Goal: Information Seeking & Learning: Understand process/instructions

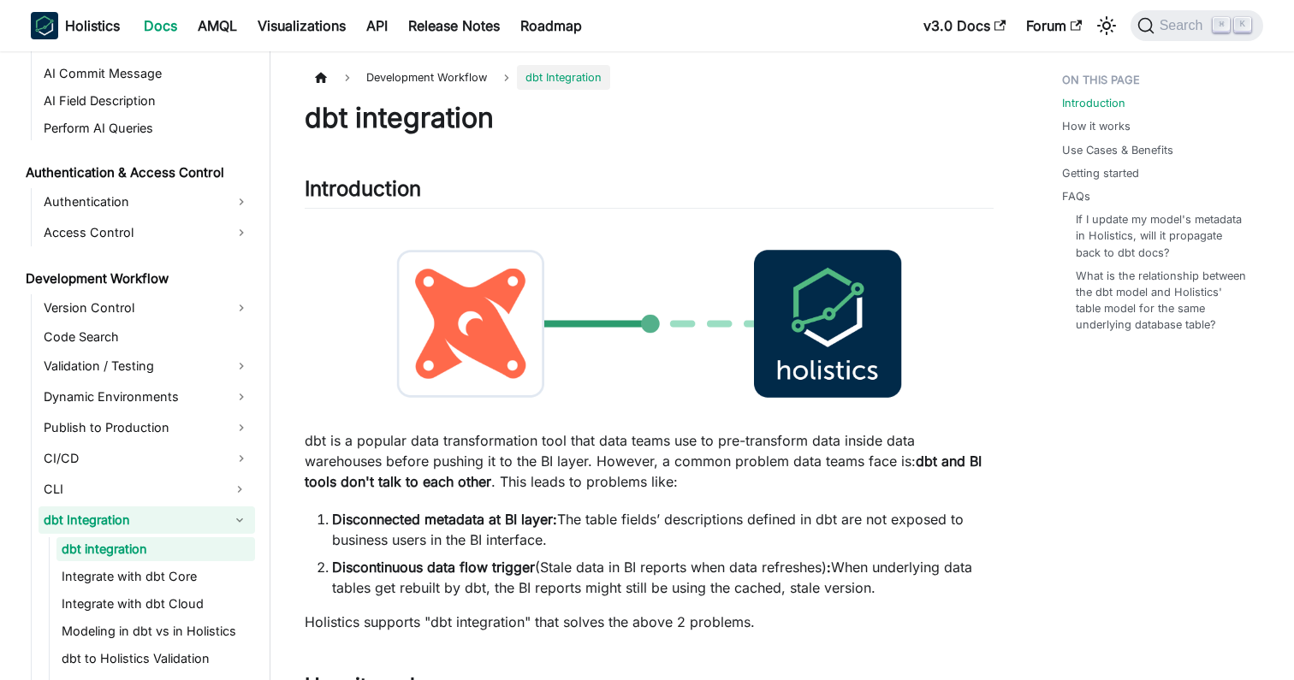
scroll to position [1016, 0]
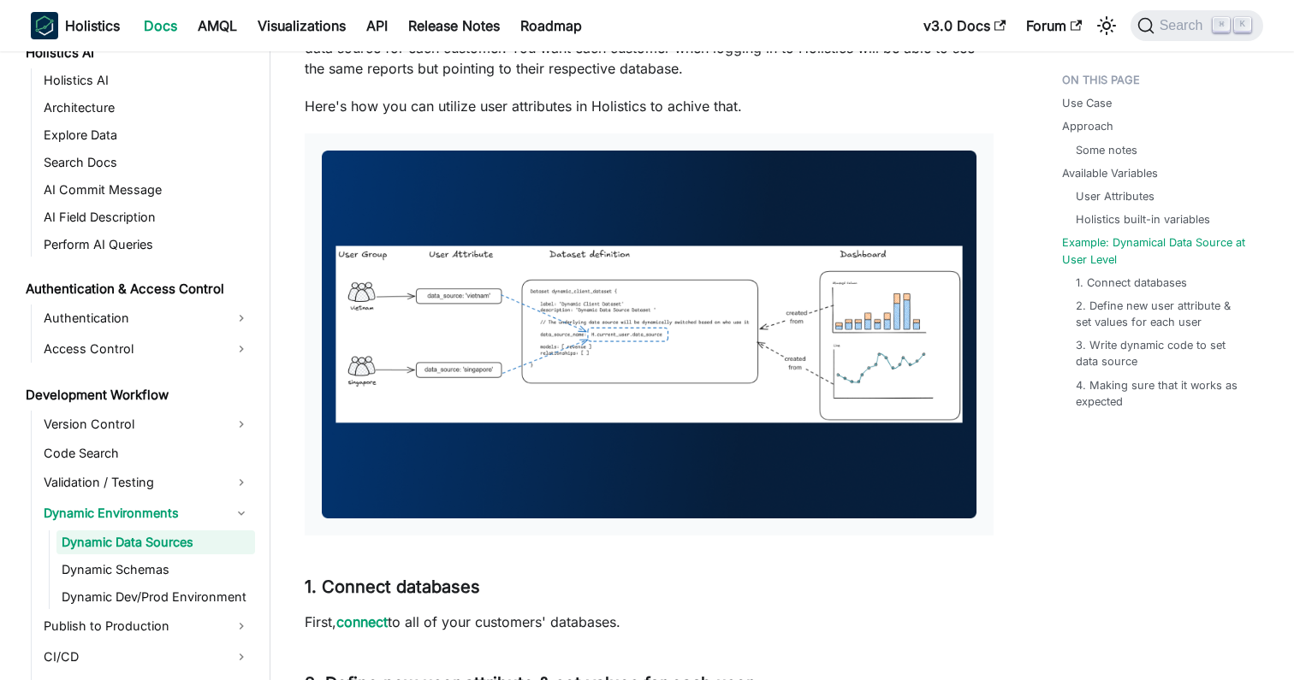
scroll to position [3949, 0]
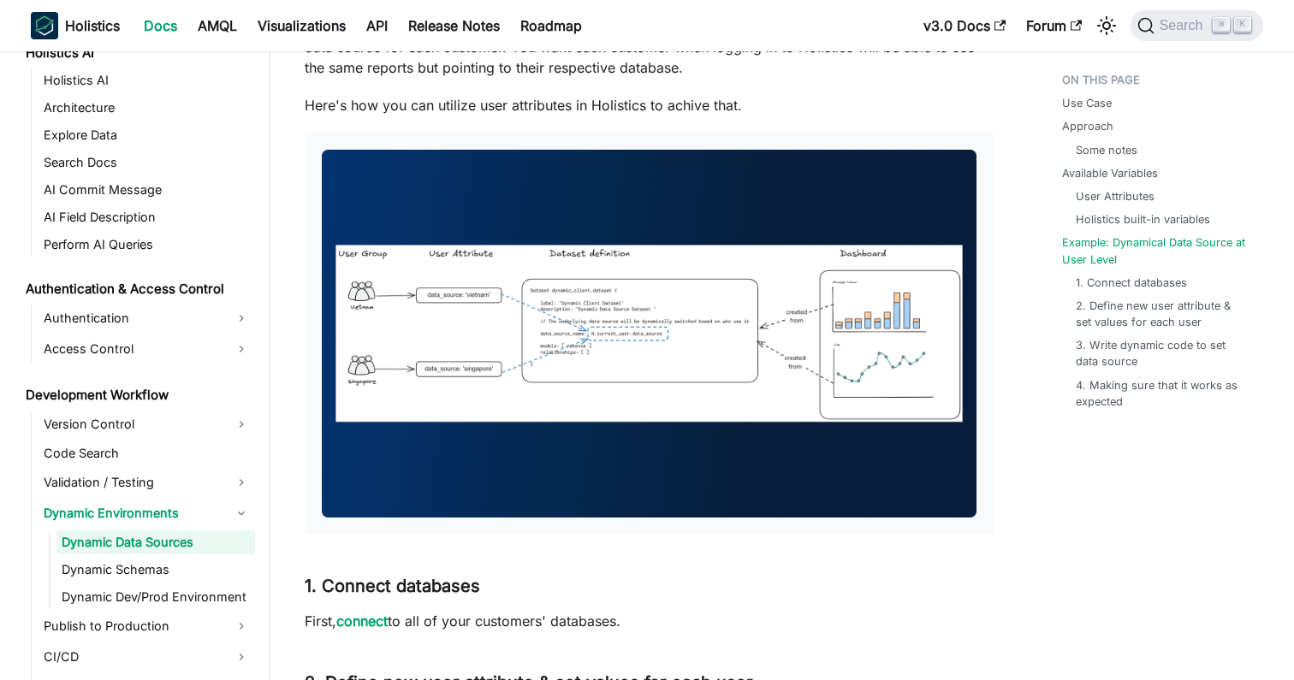
click at [691, 263] on img at bounding box center [649, 334] width 654 height 368
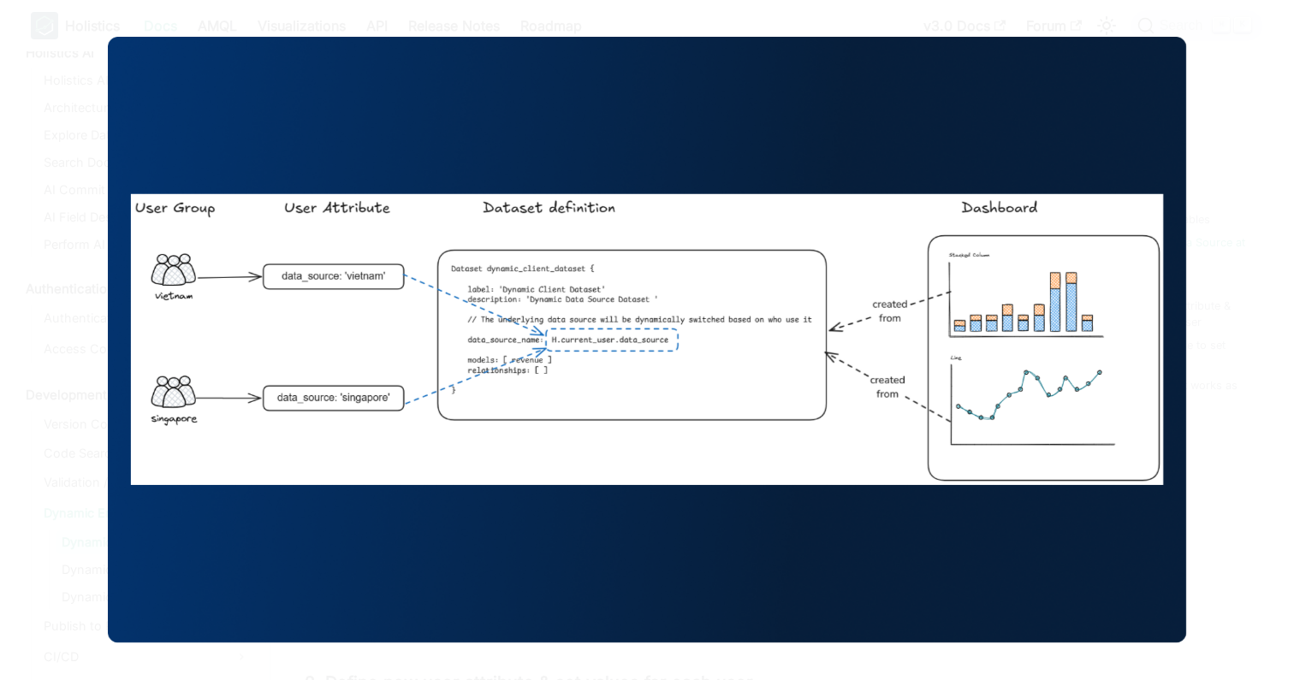
click at [784, 167] on img at bounding box center [647, 340] width 1078 height 607
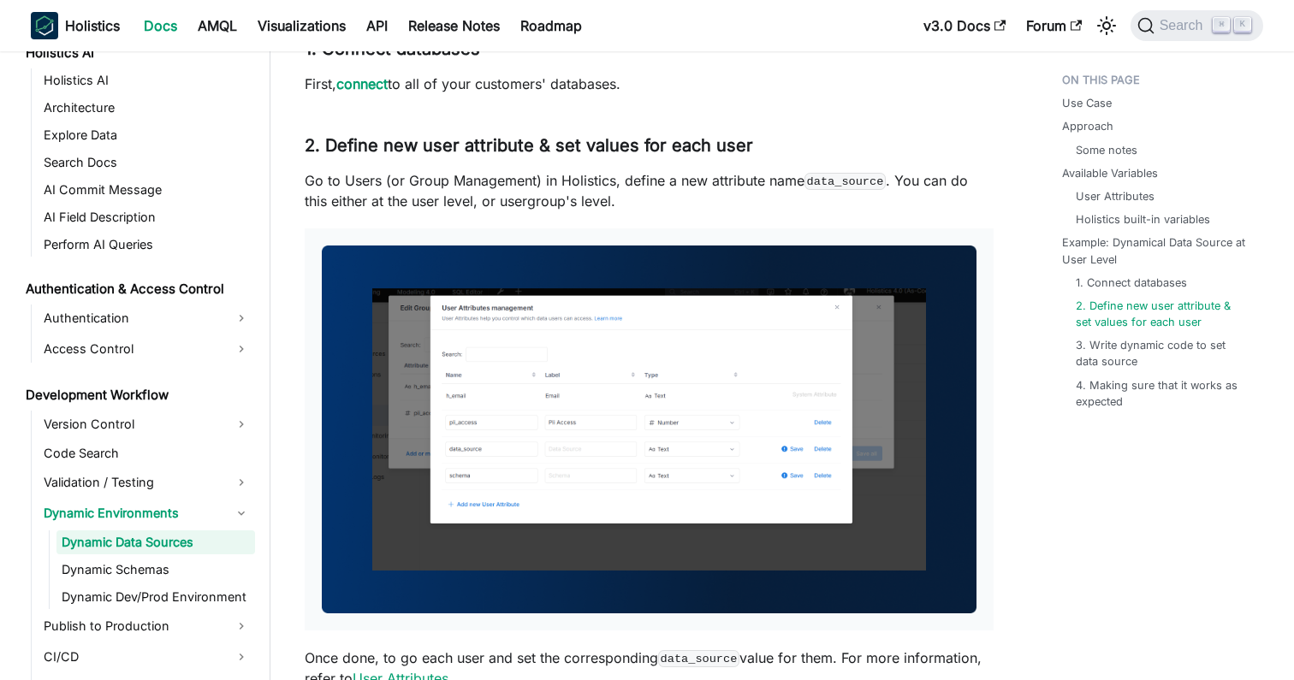
scroll to position [4497, 0]
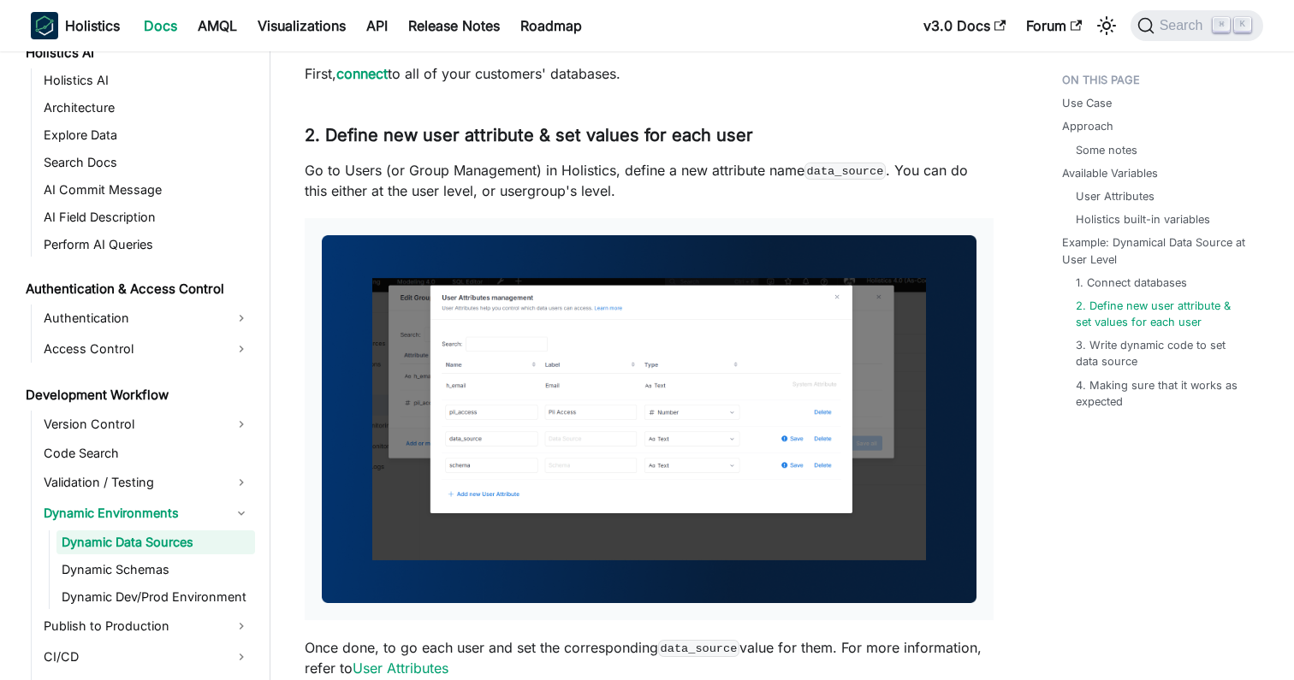
click at [806, 381] on img at bounding box center [649, 419] width 654 height 368
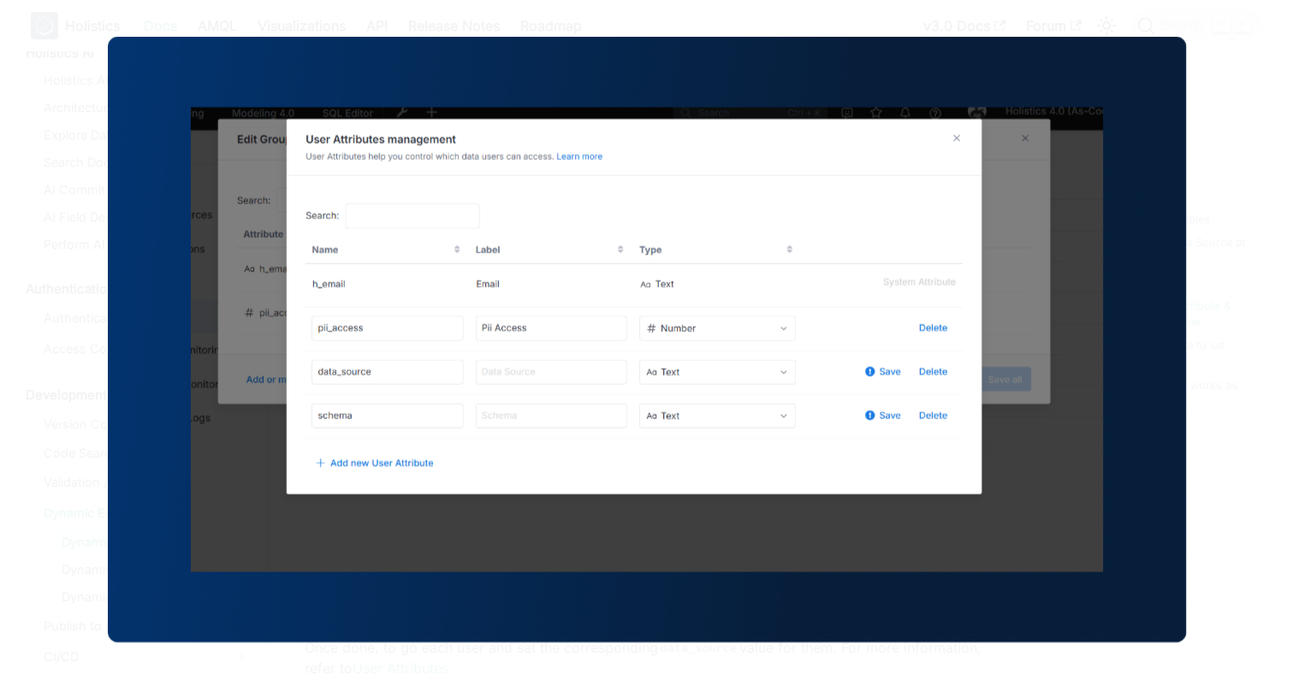
click at [935, 94] on img at bounding box center [647, 340] width 1078 height 607
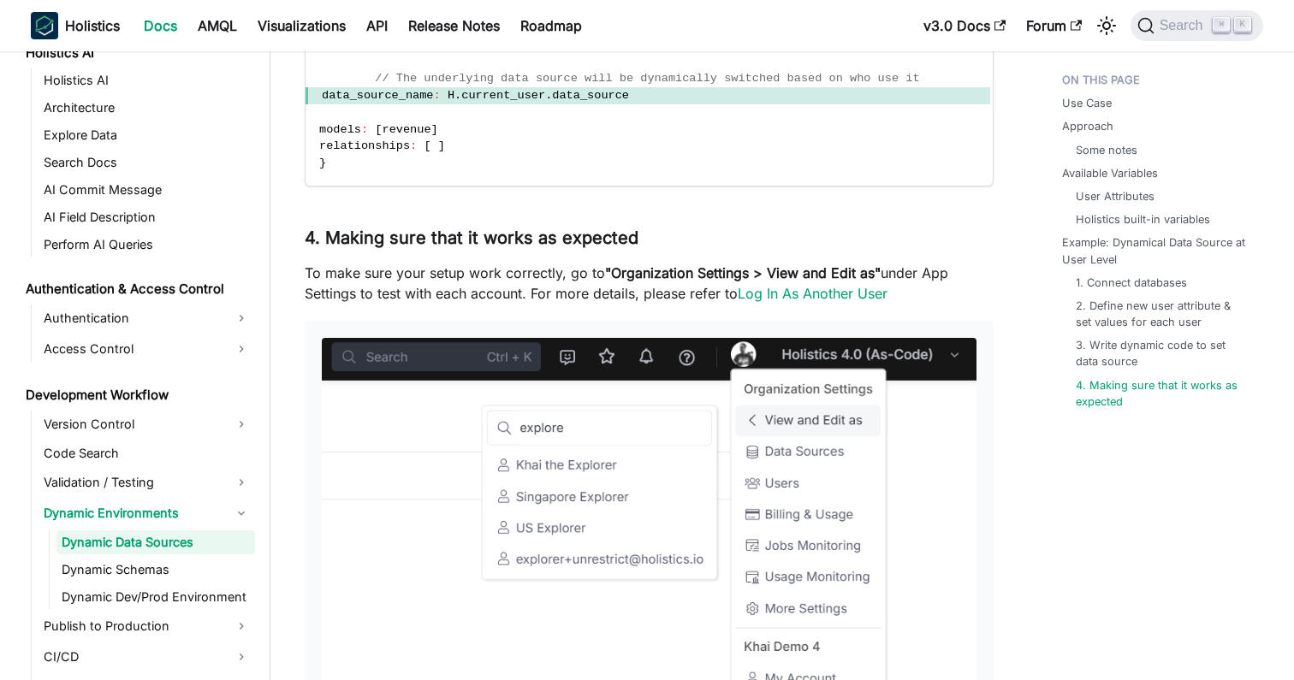
scroll to position [5249, 0]
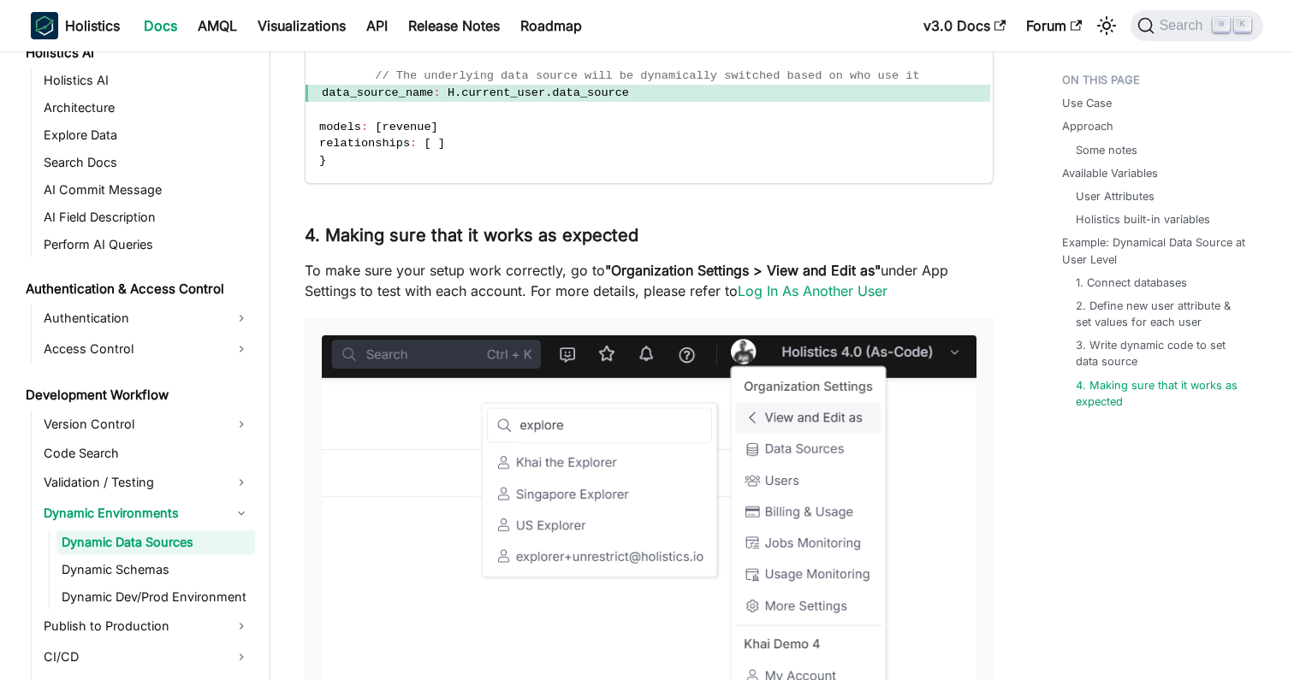
click at [988, 297] on p "To make sure your setup work correctly, go to "Organization Settings > View and…" at bounding box center [649, 280] width 689 height 41
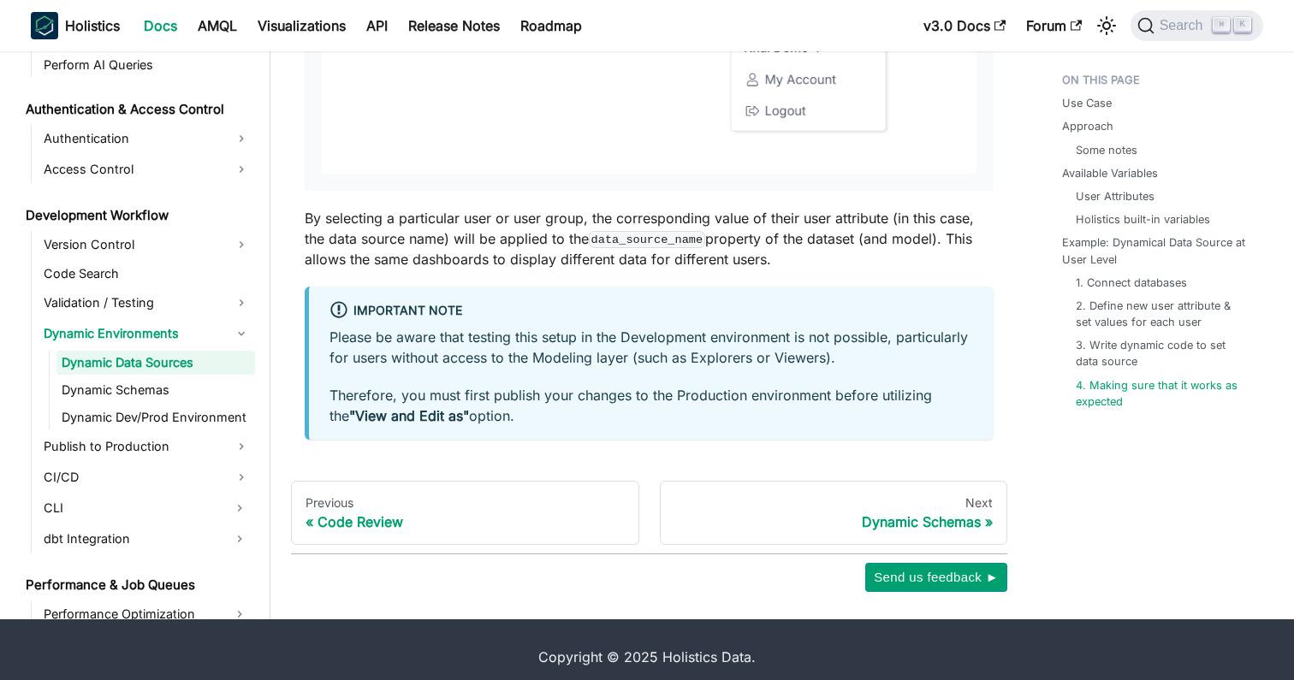
scroll to position [1014, 0]
click at [144, 420] on link "Dynamic Dev/Prod Environment" at bounding box center [155, 416] width 198 height 24
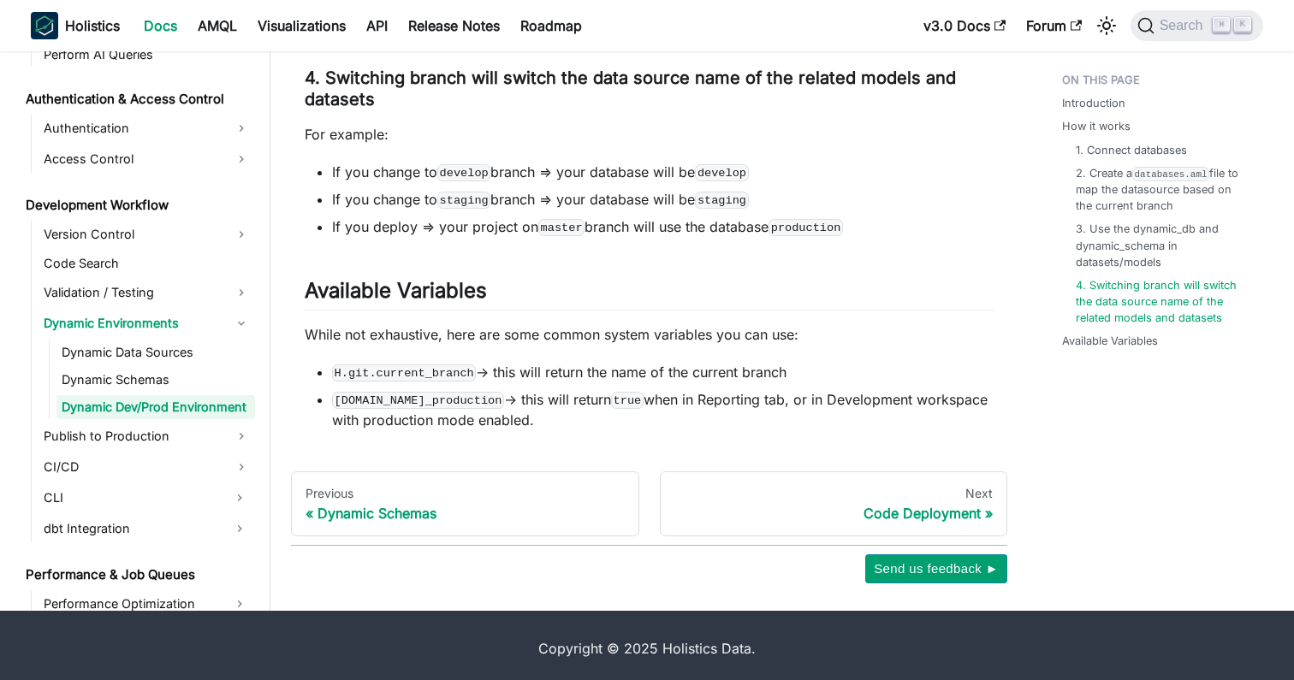
scroll to position [2349, 0]
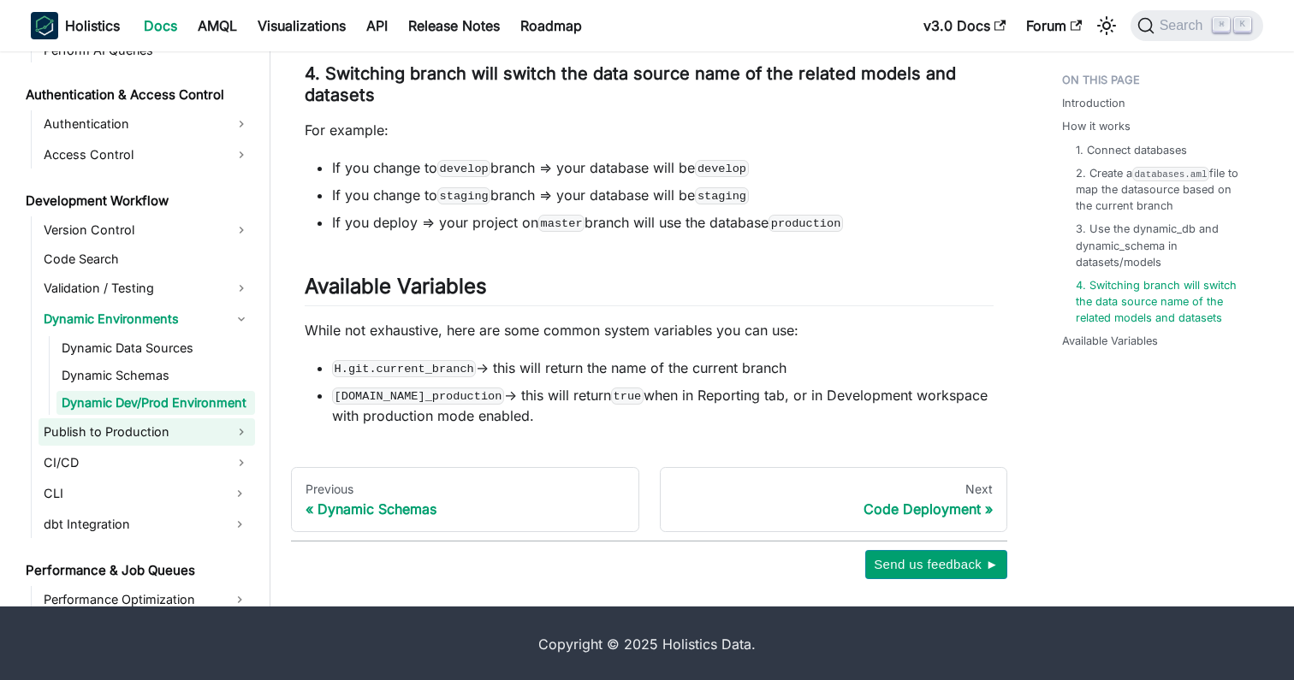
click at [192, 433] on link "Publish to Production" at bounding box center [146, 431] width 216 height 27
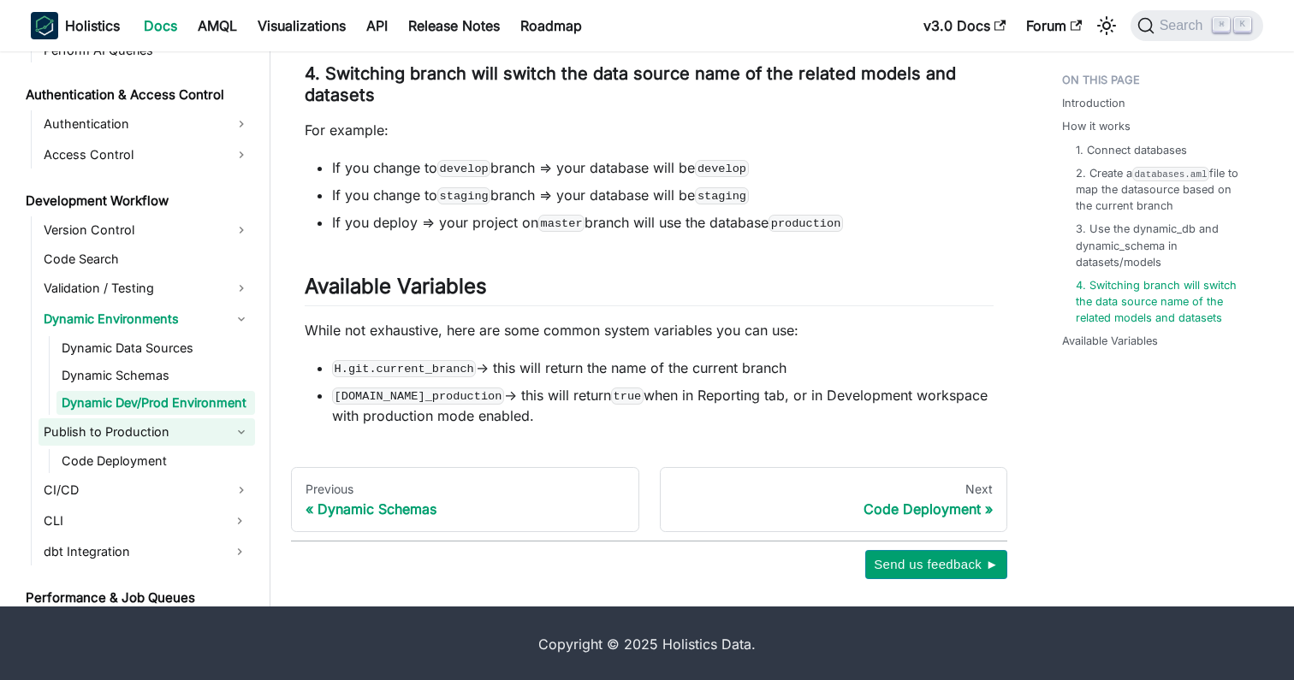
click at [177, 436] on link "Publish to Production" at bounding box center [146, 431] width 216 height 27
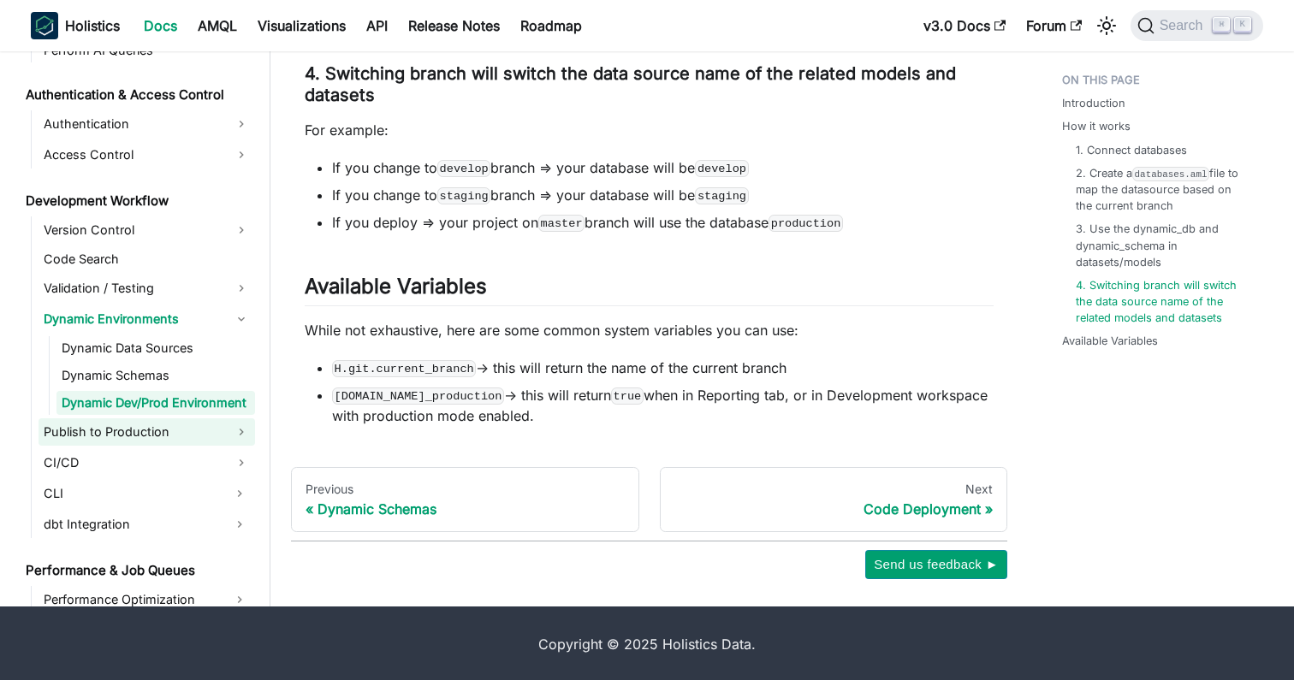
click at [177, 436] on link "Publish to Production" at bounding box center [146, 431] width 216 height 27
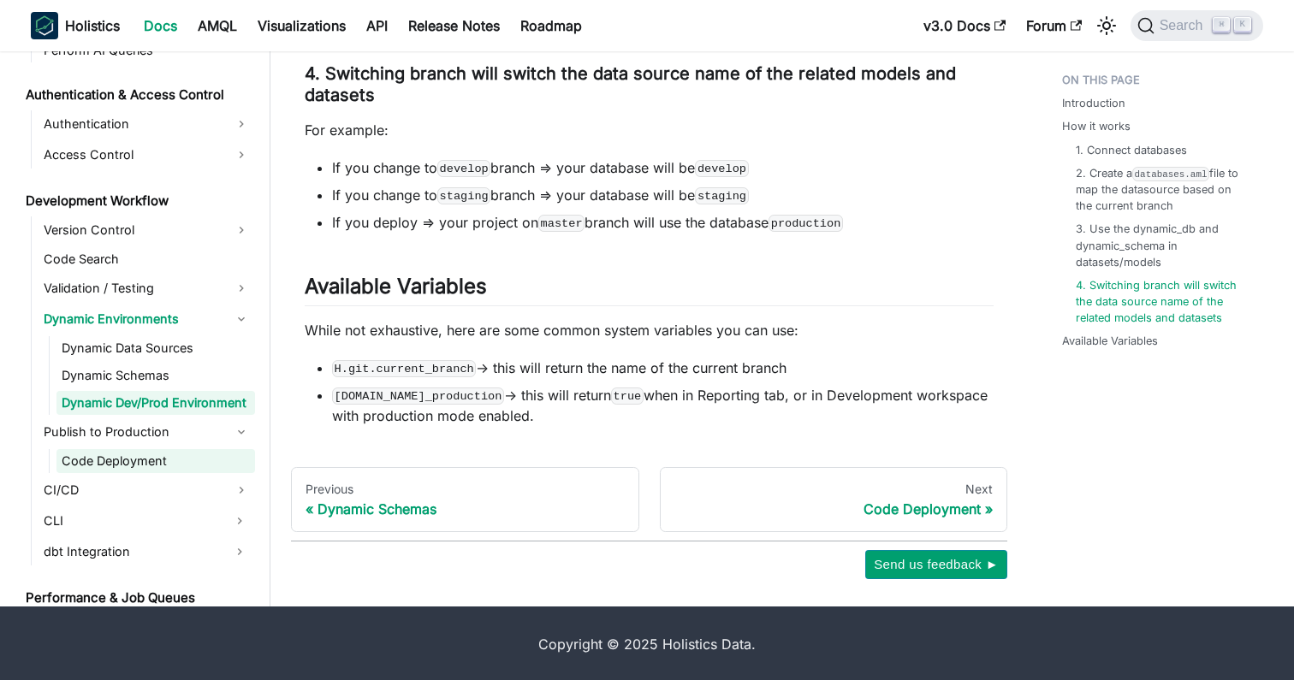
click at [171, 457] on link "Code Deployment" at bounding box center [155, 461] width 198 height 24
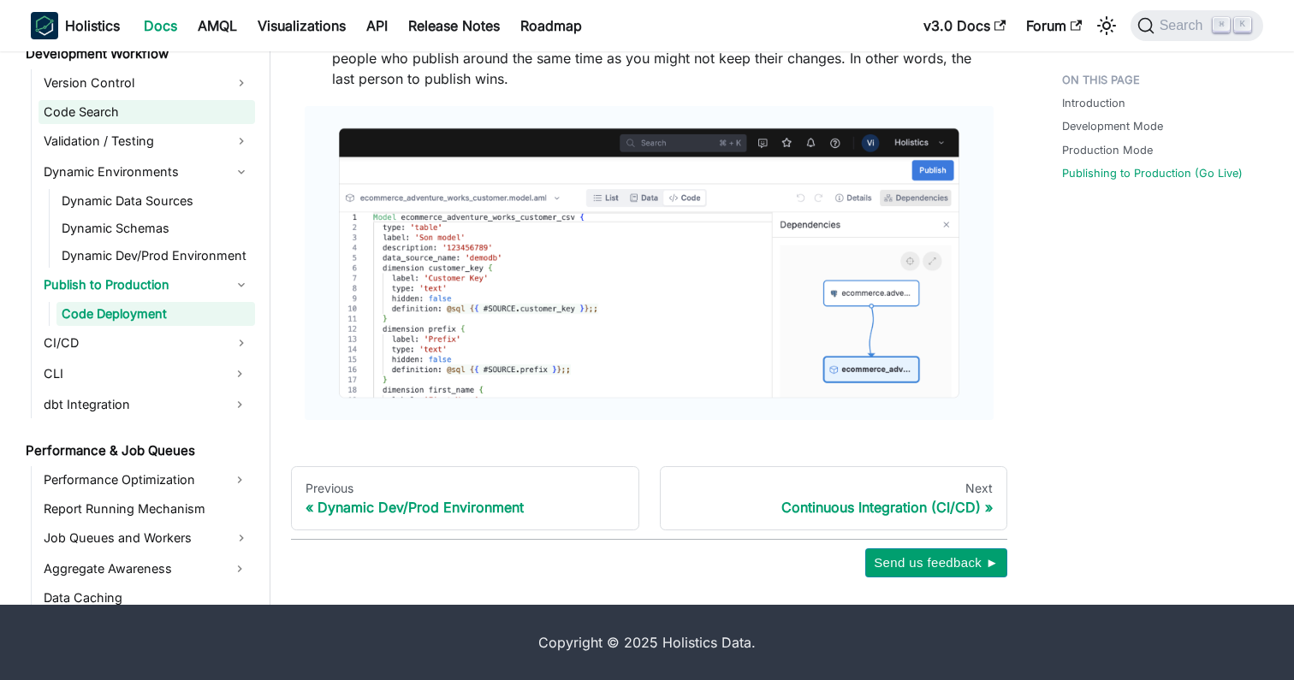
scroll to position [1170, 0]
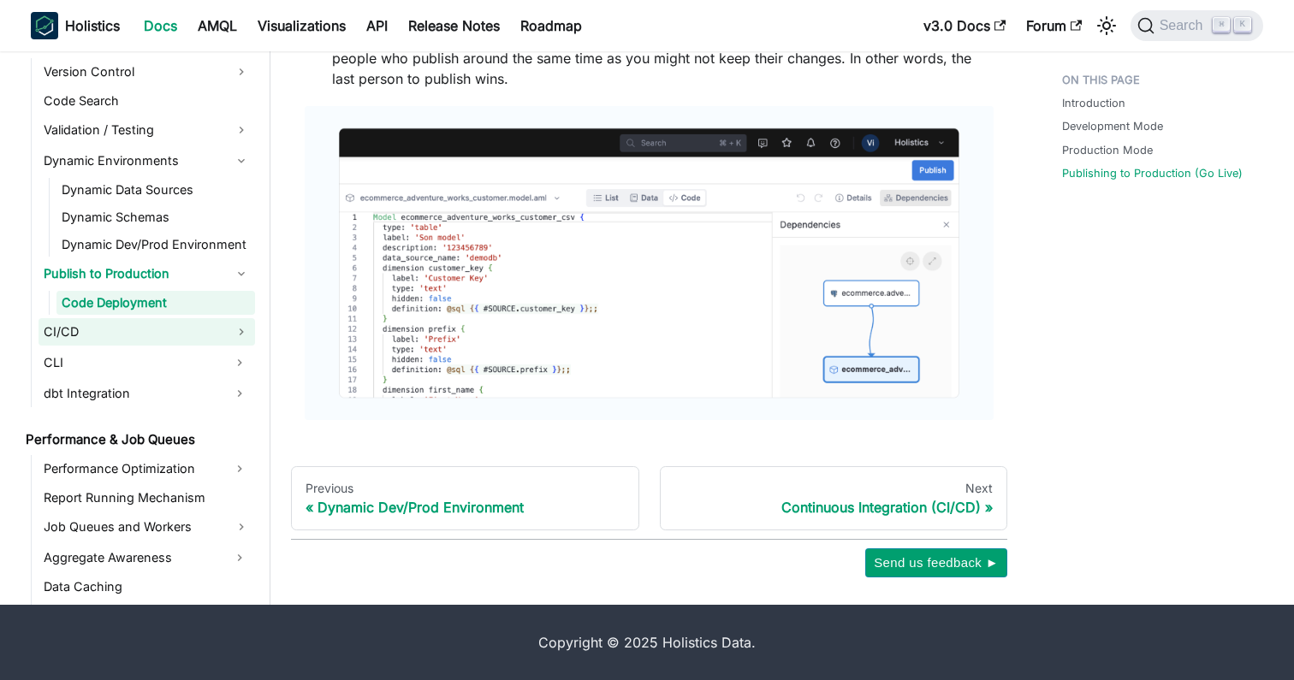
click at [157, 323] on link "CI/CD" at bounding box center [146, 331] width 216 height 27
